Goal: Communication & Community: Answer question/provide support

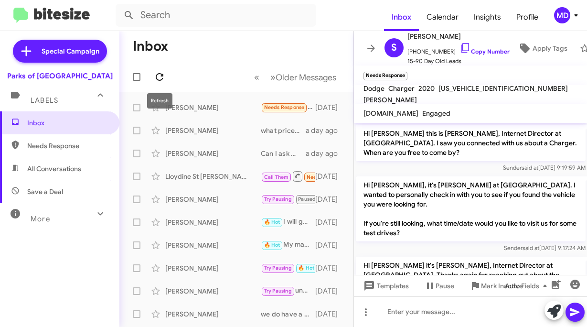
scroll to position [207, 0]
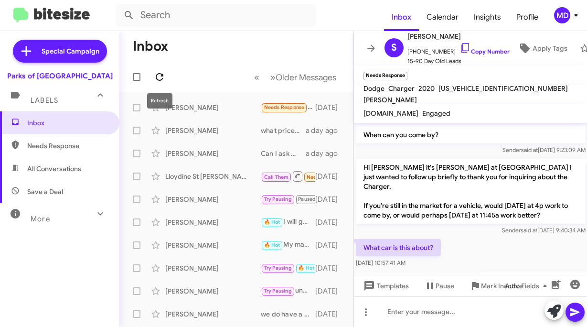
click at [159, 79] on icon at bounding box center [159, 76] width 11 height 11
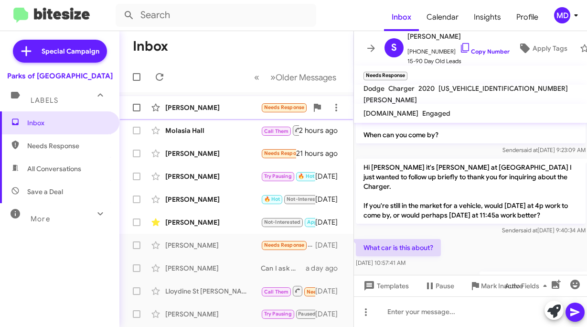
click at [201, 110] on div "[PERSON_NAME]" at bounding box center [212, 108] width 95 height 10
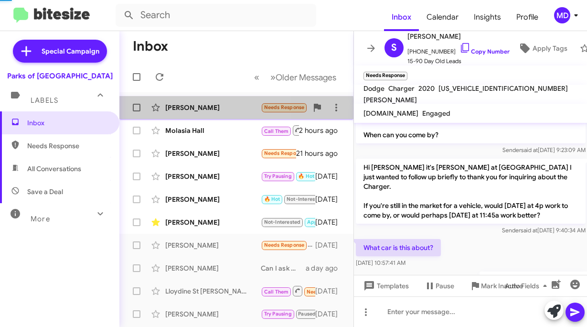
scroll to position [130, 0]
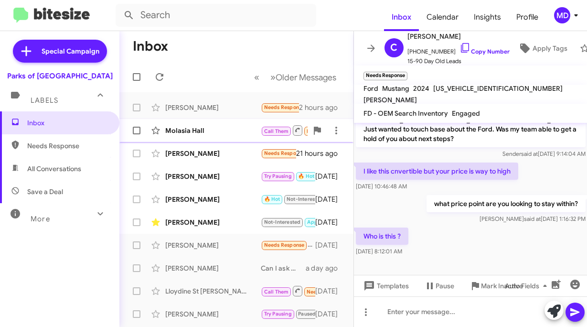
click at [206, 128] on div "Molasia Hall" at bounding box center [212, 131] width 95 height 10
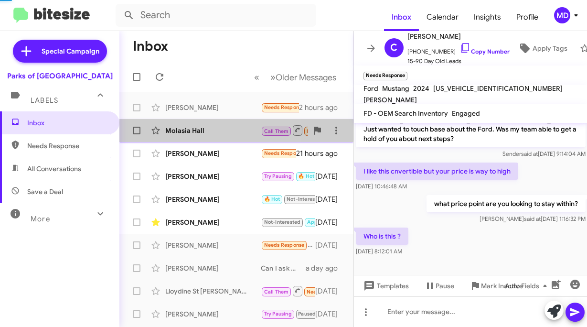
scroll to position [180, 0]
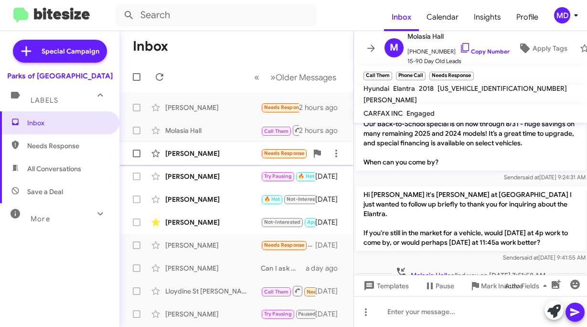
click at [218, 153] on div "[PERSON_NAME]" at bounding box center [212, 153] width 95 height 10
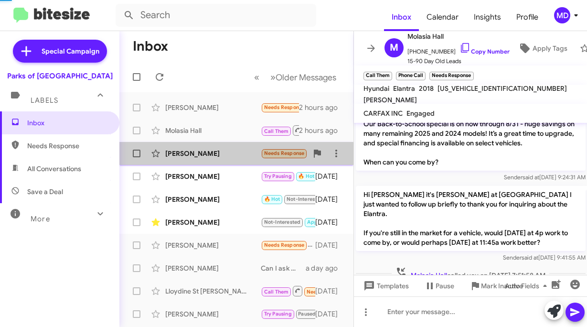
scroll to position [166, 0]
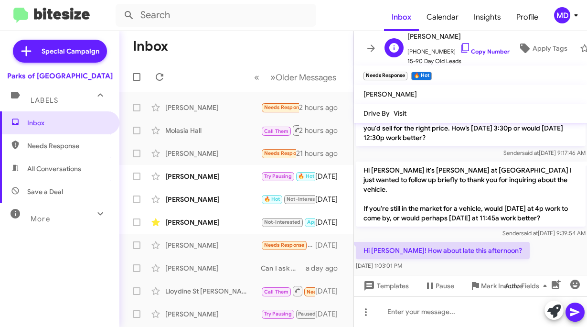
click at [463, 47] on span "[PHONE_NUMBER] Copy Number" at bounding box center [458, 49] width 102 height 14
click at [484, 50] on link "Copy Number" at bounding box center [484, 51] width 50 height 7
click at [206, 110] on div "[PERSON_NAME]" at bounding box center [212, 108] width 95 height 10
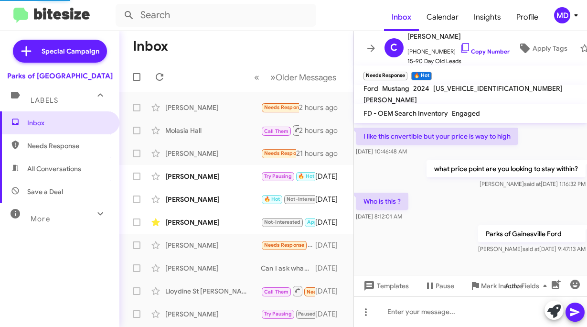
scroll to position [146, 0]
